Goal: Transaction & Acquisition: Subscribe to service/newsletter

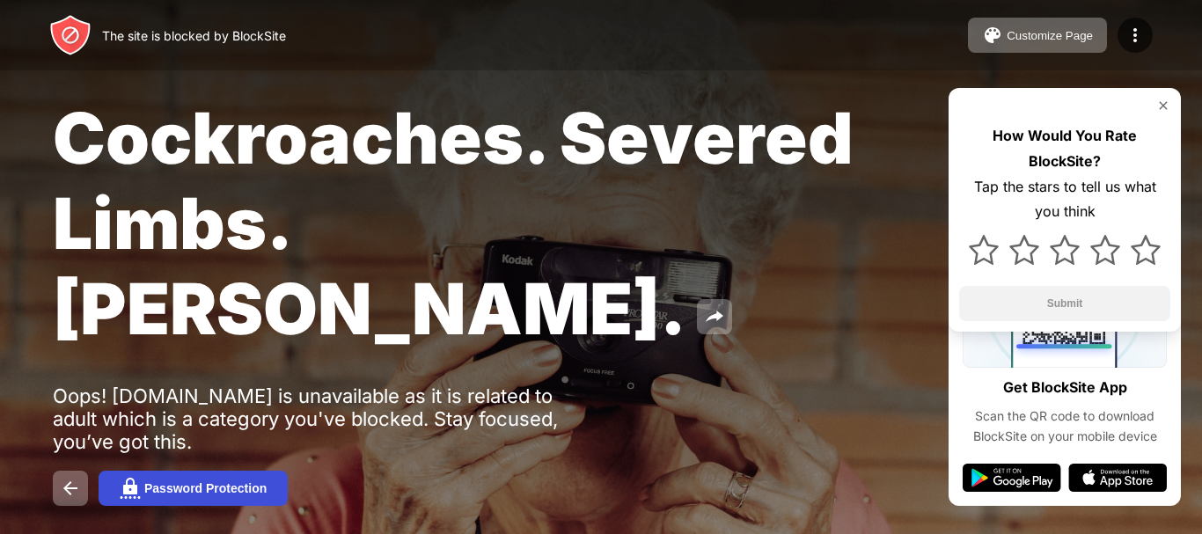
click at [153, 471] on button "Password Protection" at bounding box center [193, 488] width 189 height 35
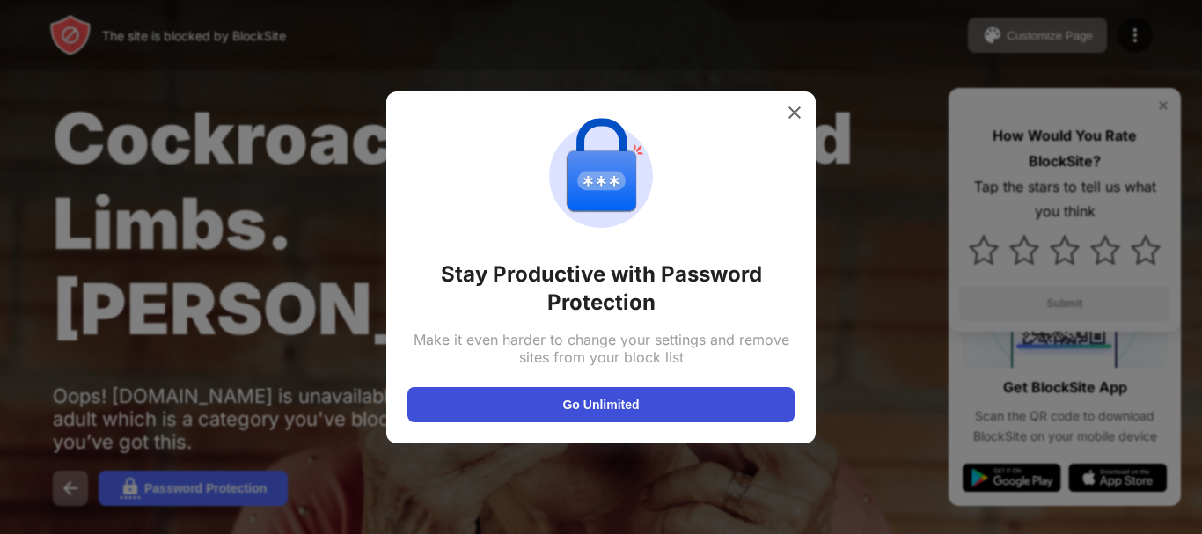
click at [474, 409] on button "Go Unlimited" at bounding box center [600, 404] width 387 height 35
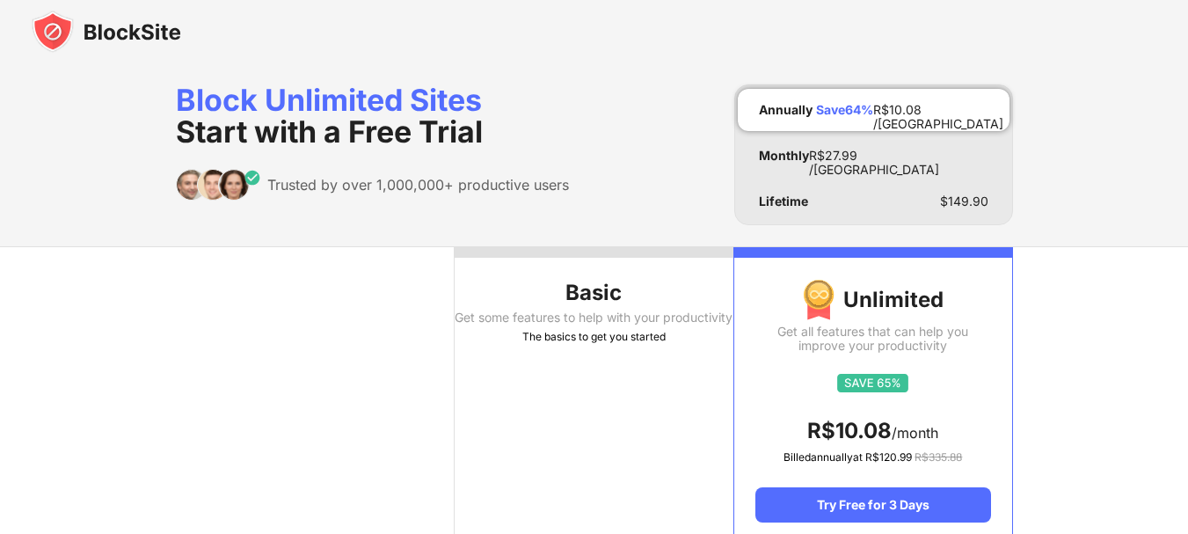
click at [772, 125] on div "Annually Save 64 % R$ 10.08 /MO" at bounding box center [874, 110] width 272 height 42
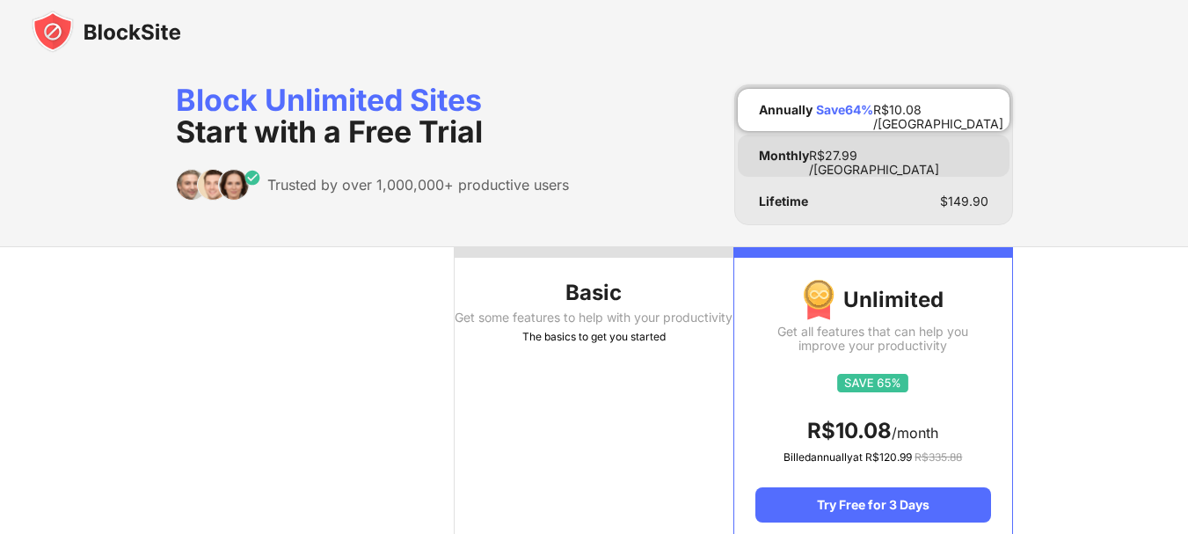
click at [773, 157] on div "Monthly" at bounding box center [784, 156] width 50 height 14
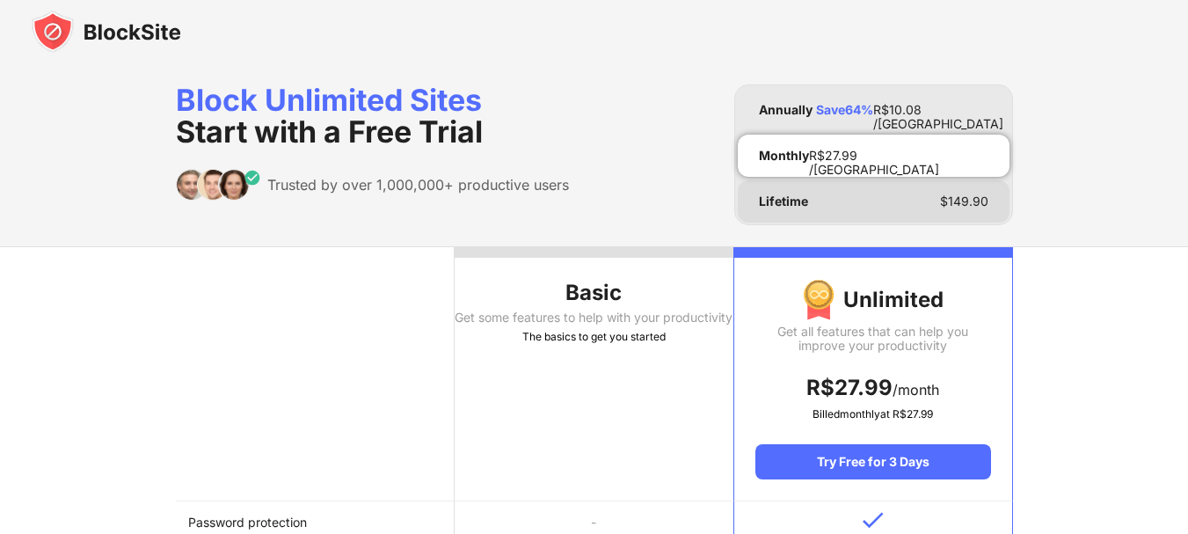
click at [764, 196] on div "Lifetime" at bounding box center [783, 201] width 49 height 14
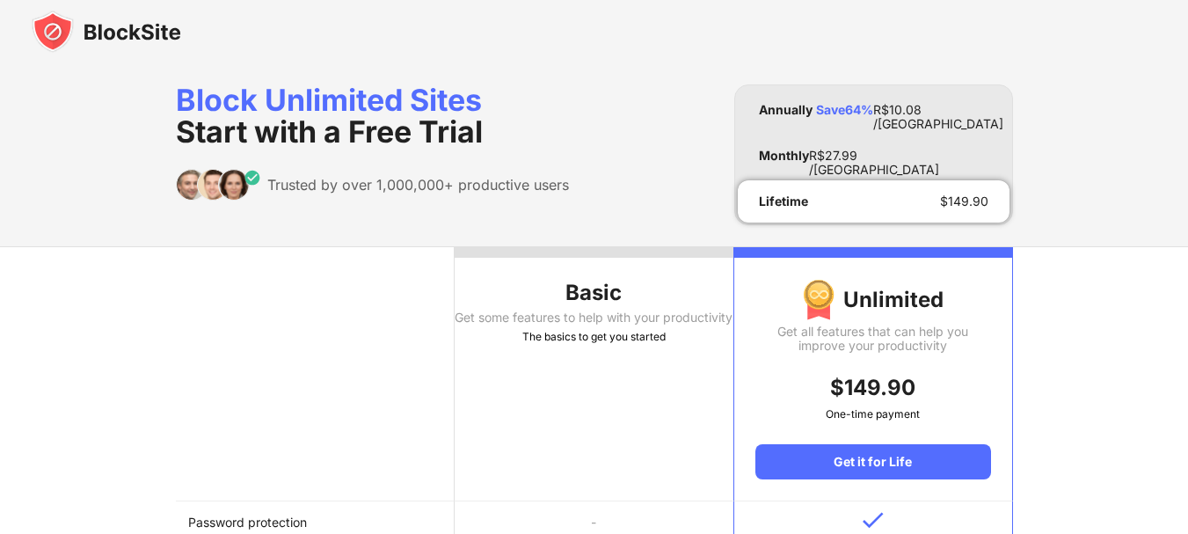
click at [764, 196] on div "Lifetime" at bounding box center [783, 201] width 49 height 14
click at [602, 294] on div "Basic" at bounding box center [594, 293] width 279 height 28
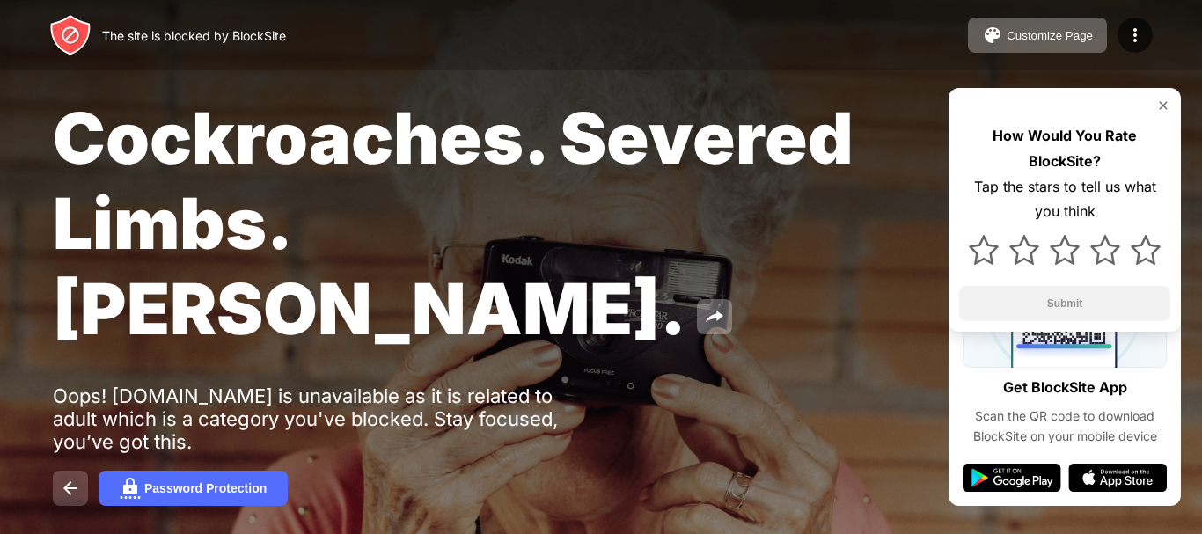
click at [79, 478] on img at bounding box center [70, 488] width 21 height 21
click at [991, 45] on img at bounding box center [992, 35] width 21 height 21
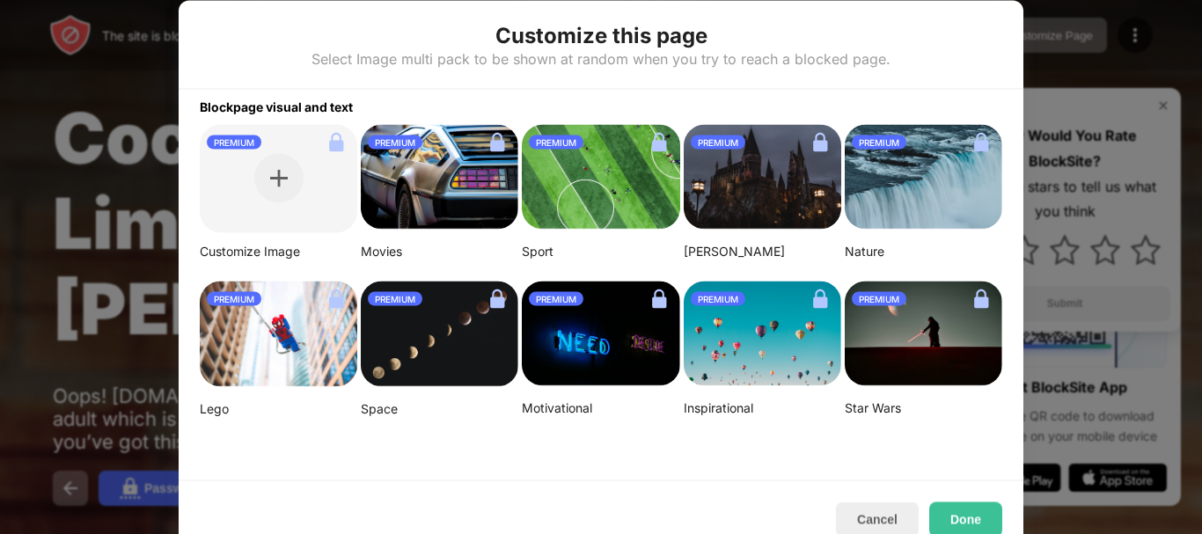
click at [475, 170] on img at bounding box center [439, 177] width 157 height 106
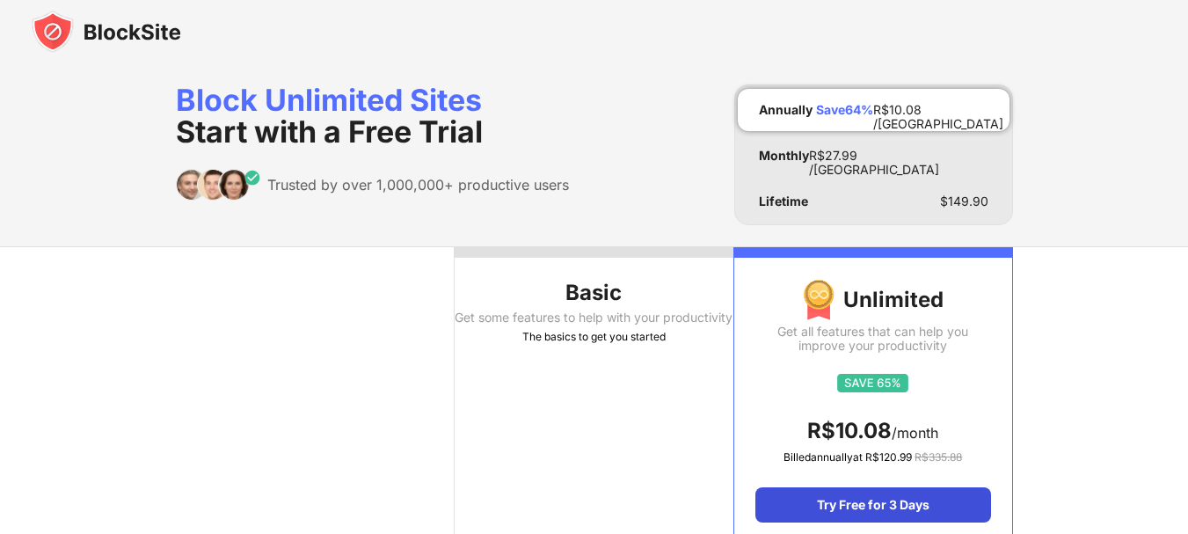
click at [777, 492] on div "Try Free for 3 Days" at bounding box center [873, 504] width 235 height 35
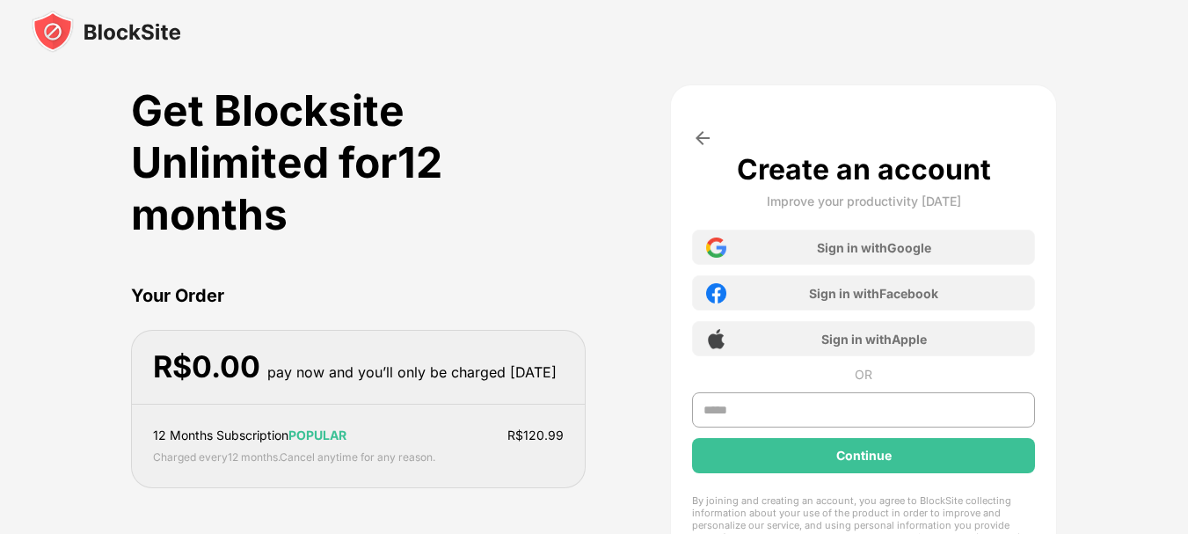
click at [776, 492] on div "Create an account Improve your productivity [DATE] Sign in with Google Sign in …" at bounding box center [864, 372] width 344 height 440
drag, startPoint x: 719, startPoint y: 483, endPoint x: 681, endPoint y: 482, distance: 37.8
click at [681, 482] on div "Create an account Improve your productivity [DATE] Sign in with Google Sign in …" at bounding box center [864, 349] width 388 height 530
